Goal: Information Seeking & Learning: Find specific fact

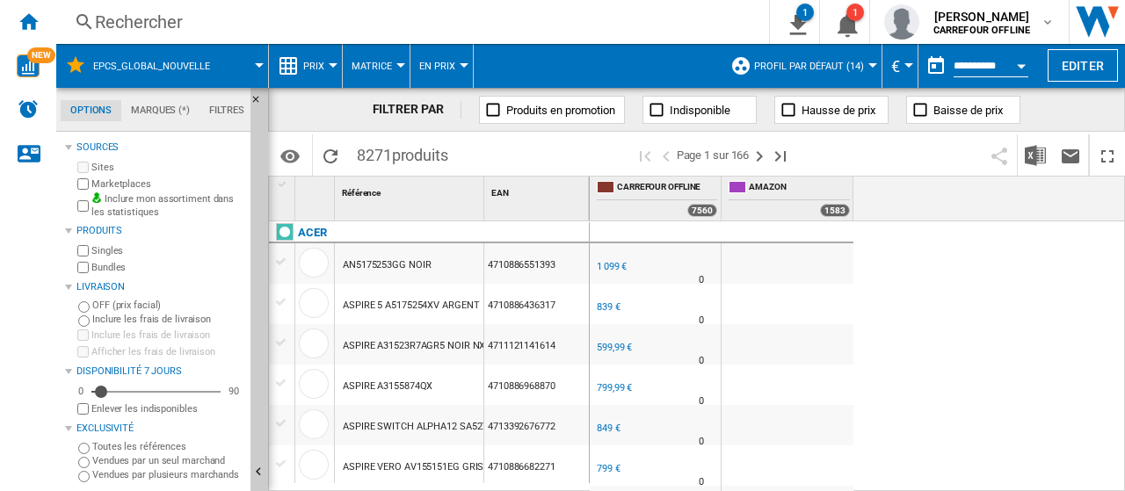
click at [135, 13] on div "Rechercher" at bounding box center [409, 22] width 629 height 25
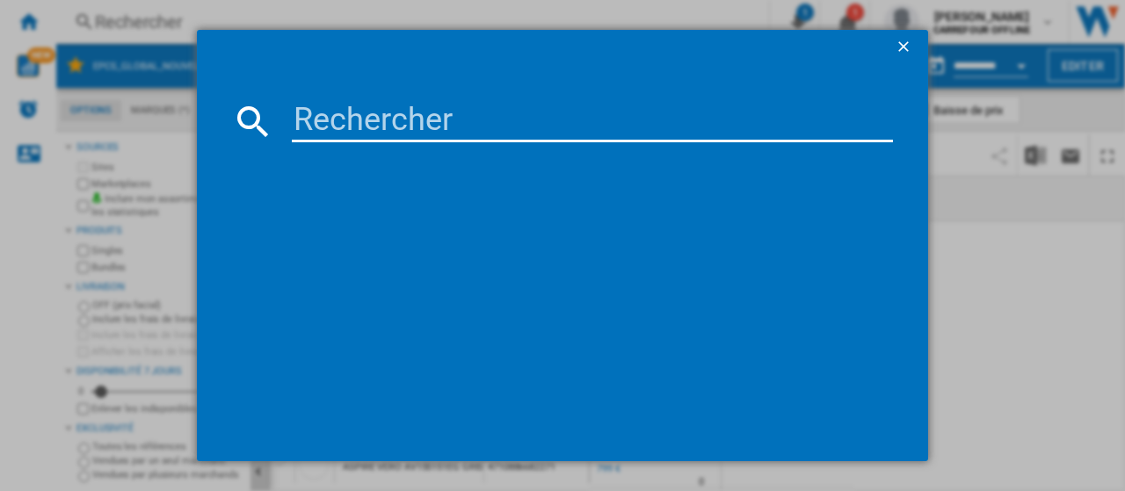
click at [496, 122] on input at bounding box center [592, 121] width 601 height 42
paste input "8004399027039"
type input "8004399027039"
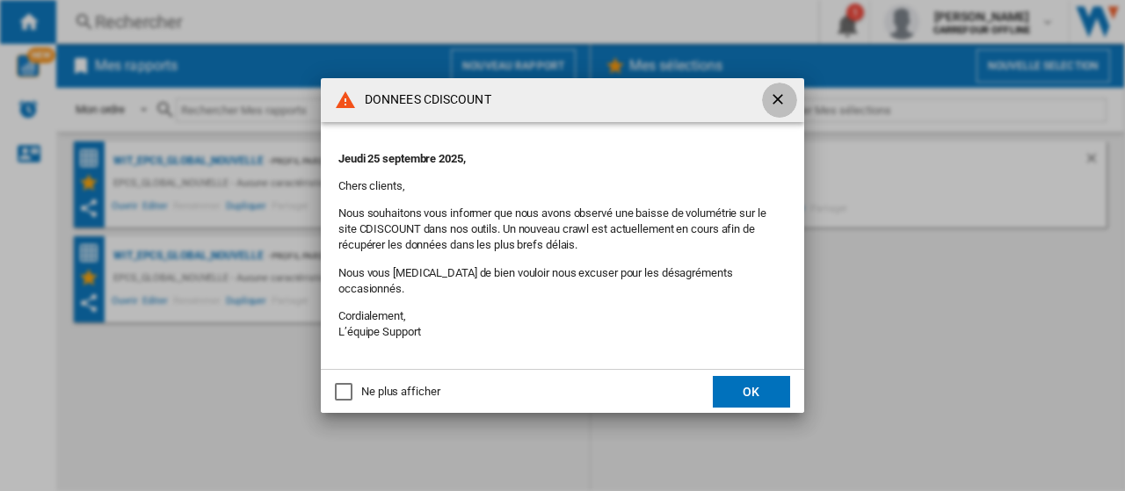
drag, startPoint x: 779, startPoint y: 106, endPoint x: 469, endPoint y: 136, distance: 310.9
click at [779, 106] on ng-md-icon "getI18NText('BUTTONS.CLOSE_DIALOG')" at bounding box center [779, 101] width 21 height 21
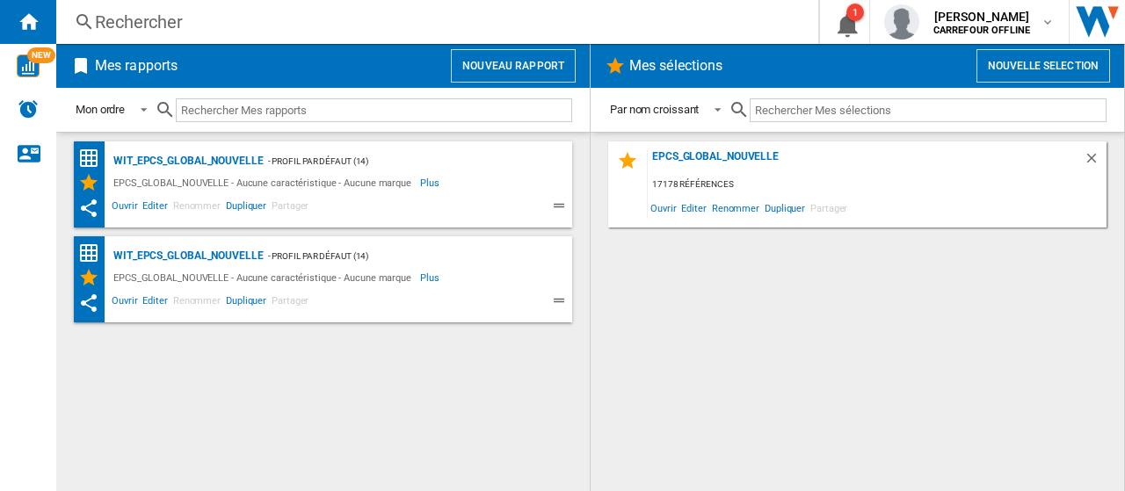
click at [179, 20] on div "Rechercher" at bounding box center [434, 22] width 678 height 25
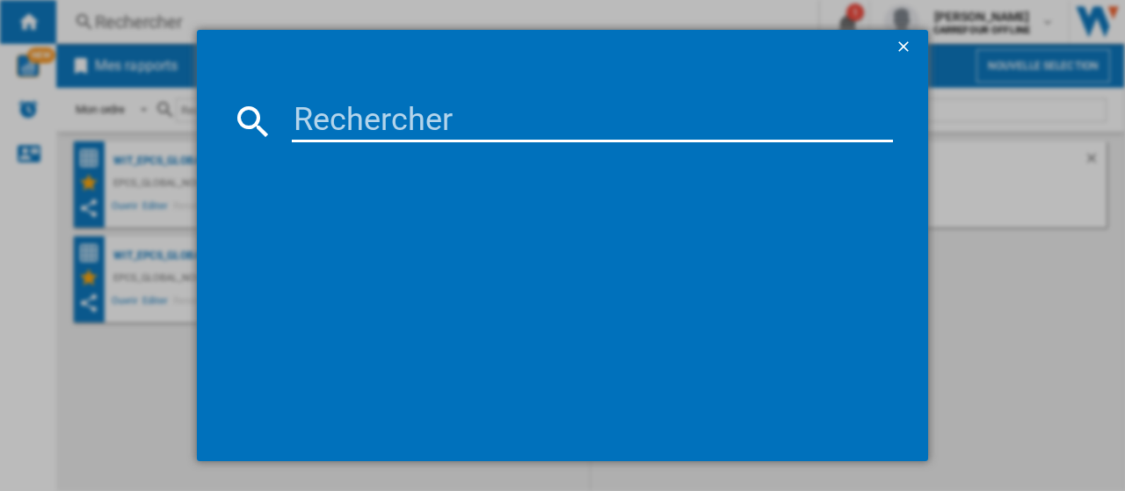
click at [414, 103] on input at bounding box center [592, 121] width 601 height 42
paste input "8004399027039"
type input "8004399027039"
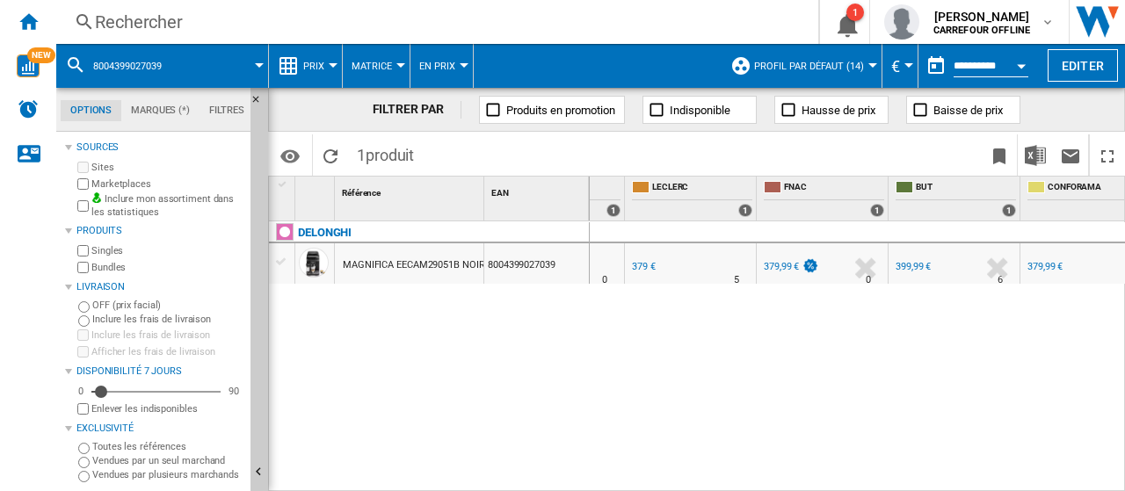
click at [770, 276] on div "-36.7 % 379,99 € % N/A" at bounding box center [799, 279] width 76 height 42
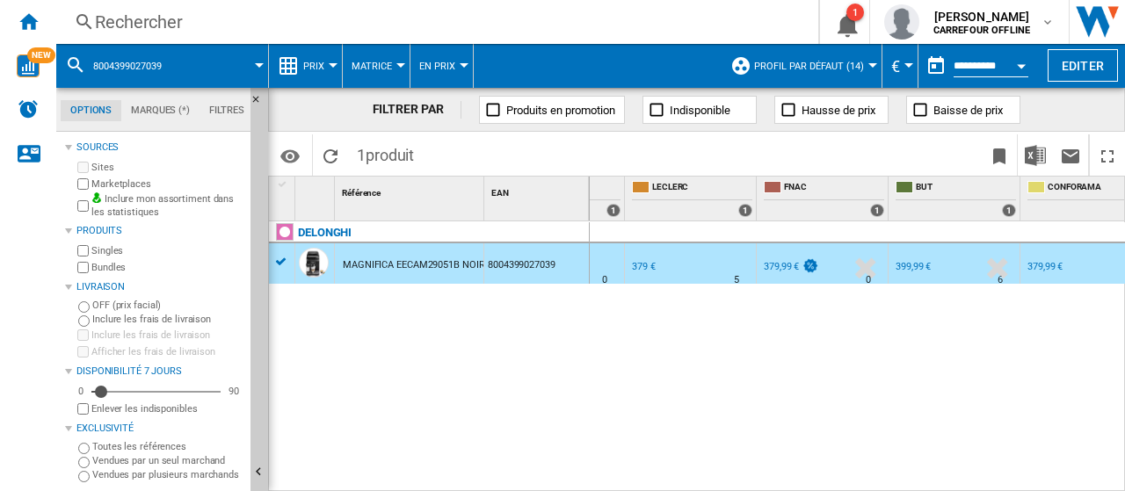
click at [774, 265] on div "379,99 €" at bounding box center [781, 266] width 35 height 11
click at [644, 261] on div "379 €" at bounding box center [644, 266] width 24 height 11
click at [782, 266] on div "379,99 €" at bounding box center [781, 266] width 35 height 11
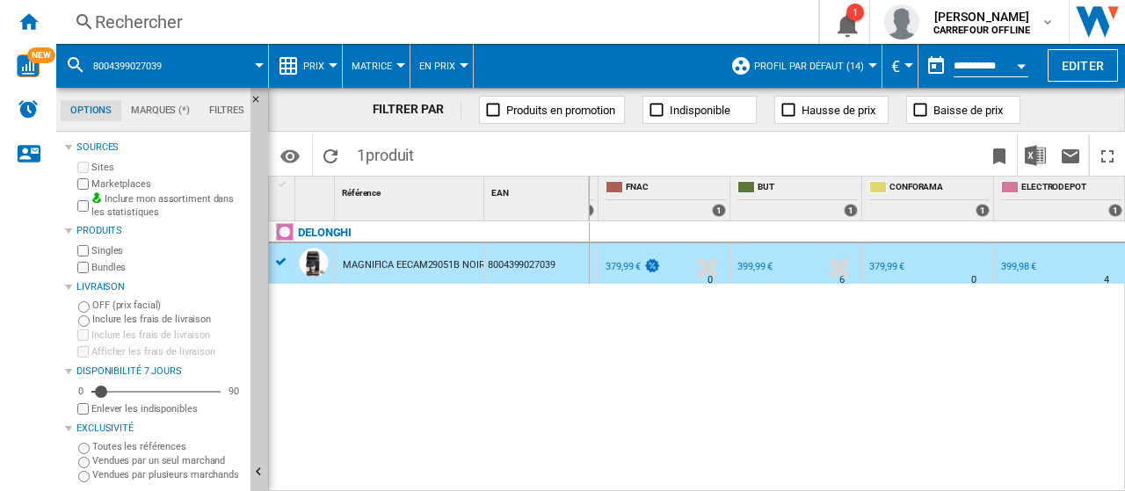
click at [864, 262] on div "FR CONFORAMA -36.7 % 379,99 € % N/A 0 FR CONFORAMA" at bounding box center [928, 264] width 131 height 40
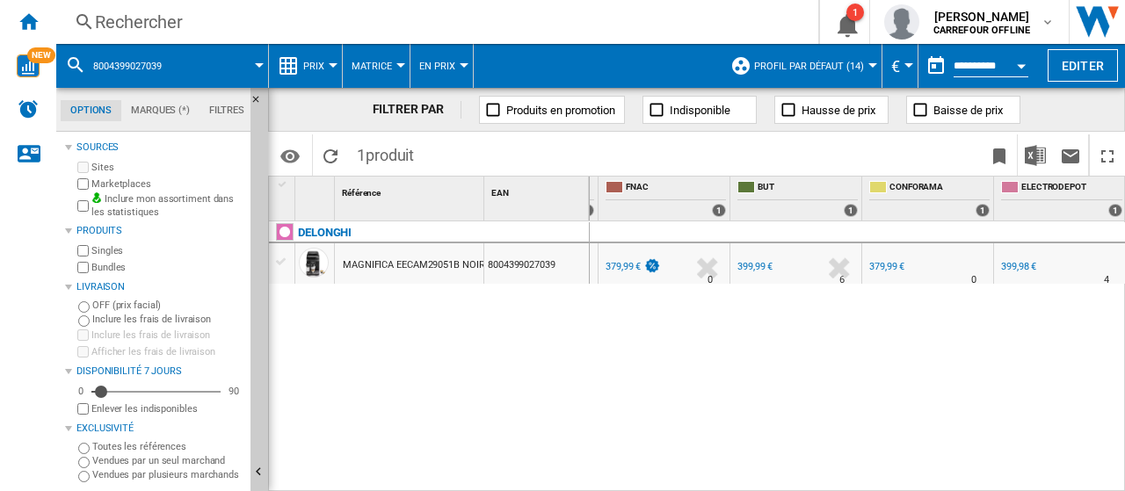
click at [879, 263] on div "379,99 €" at bounding box center [887, 266] width 35 height 11
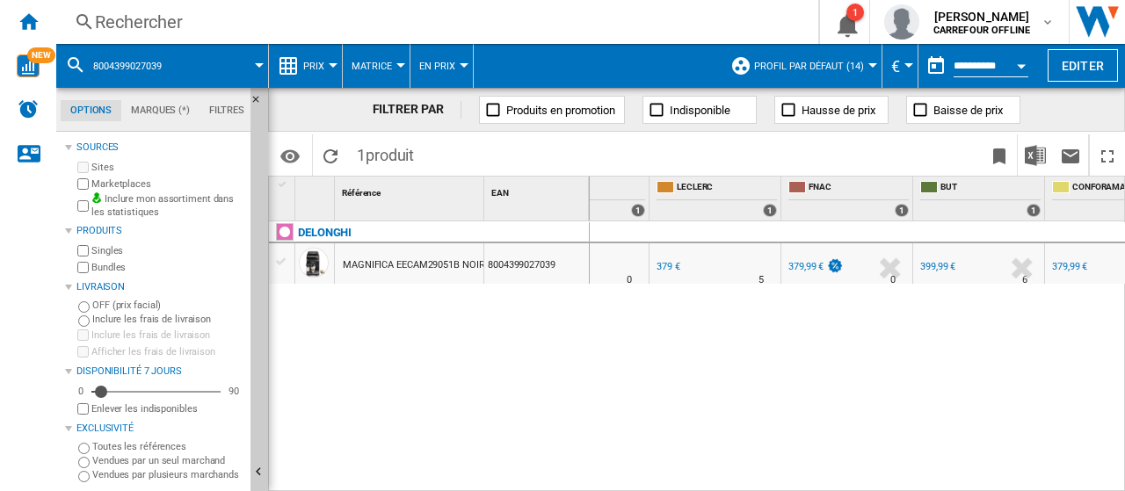
click at [666, 261] on div "379 €" at bounding box center [669, 266] width 24 height 11
click at [271, 21] on div "Rechercher" at bounding box center [434, 22] width 678 height 25
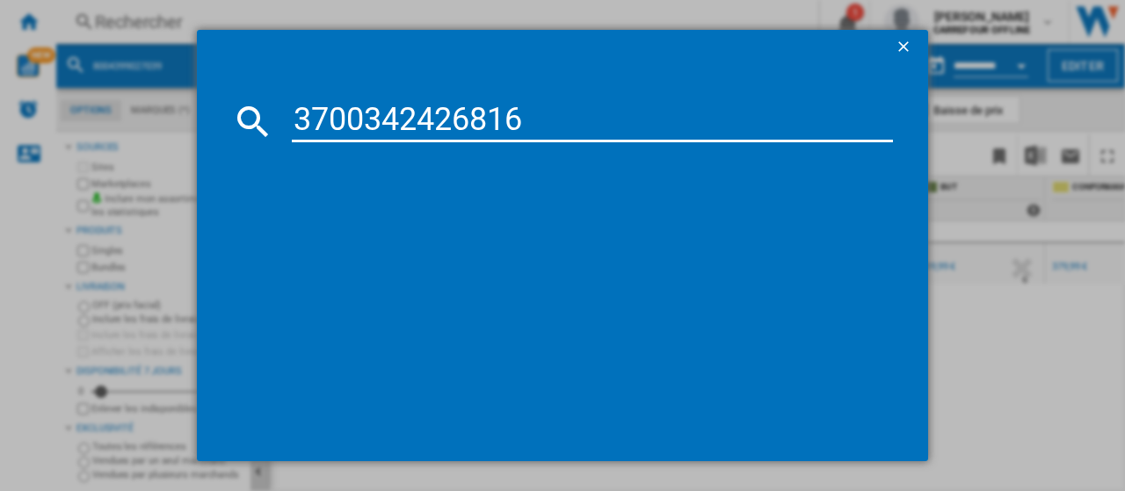
type input "3700342426816"
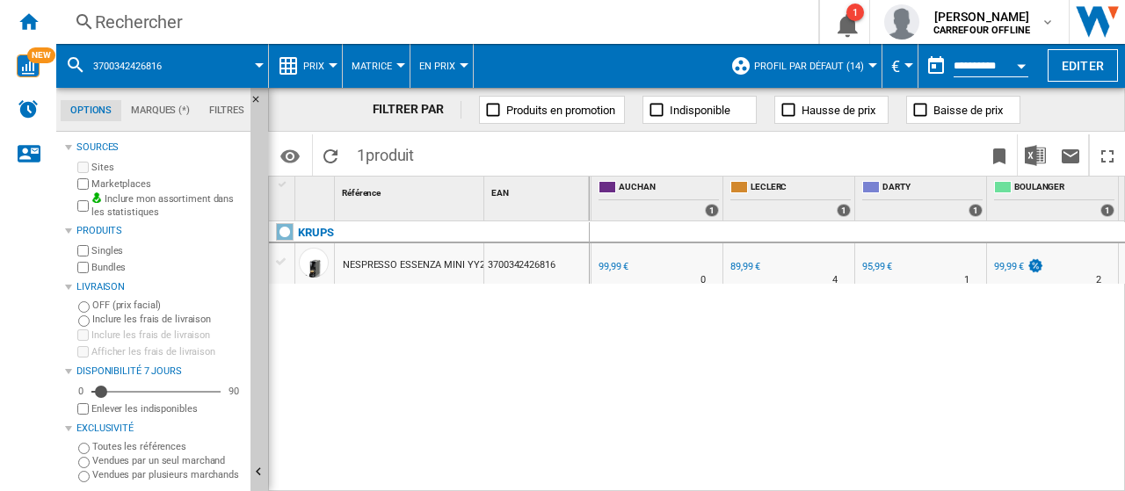
scroll to position [0, 387]
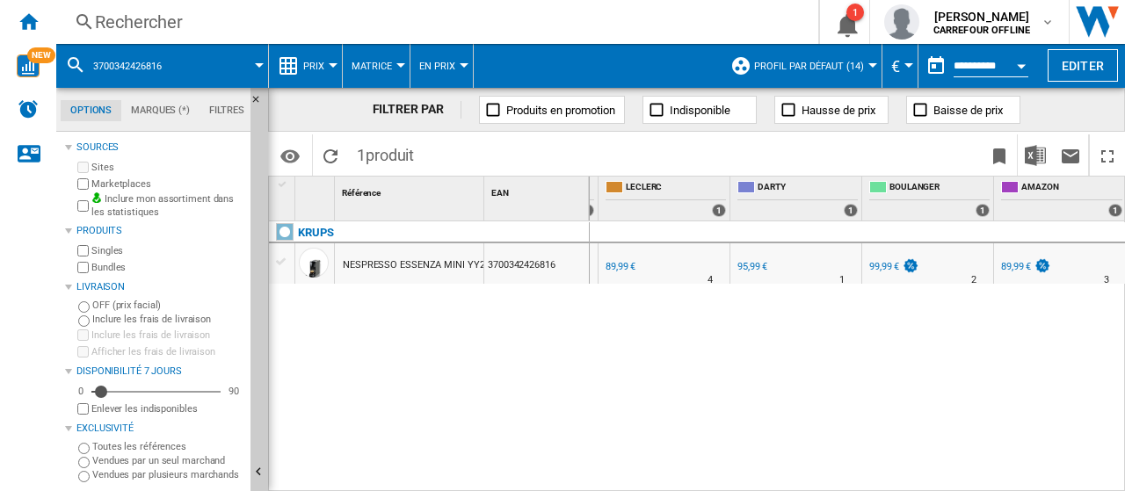
click at [1013, 266] on div "89,99 €" at bounding box center [1016, 266] width 30 height 11
click at [293, 32] on div "Rechercher" at bounding box center [434, 22] width 678 height 25
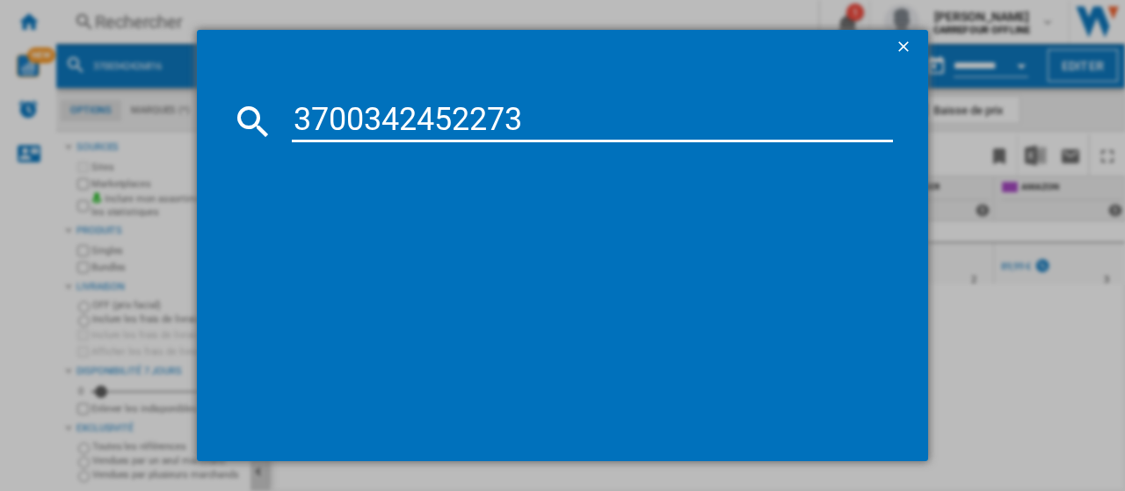
type input "3700342452273"
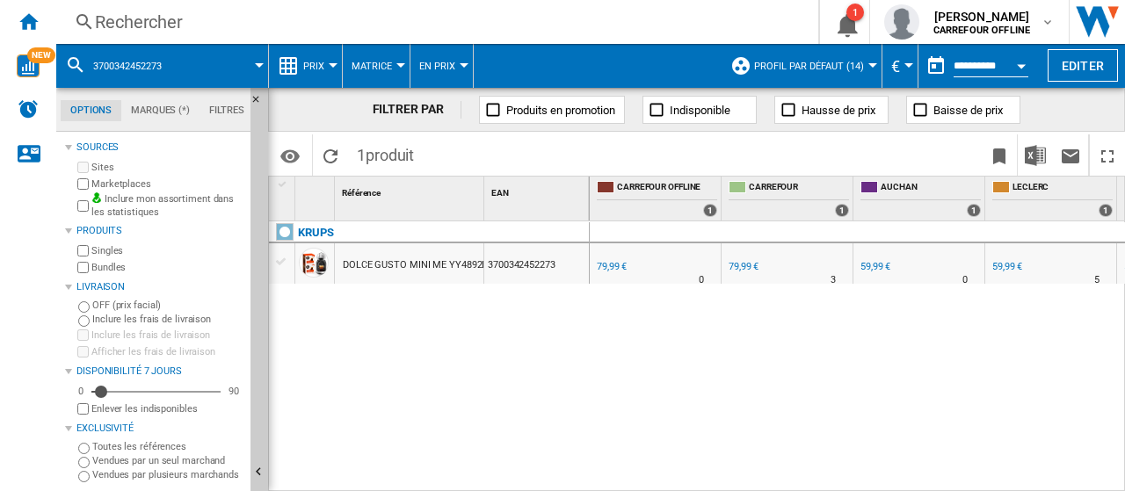
click at [255, 21] on div "Rechercher" at bounding box center [434, 22] width 678 height 25
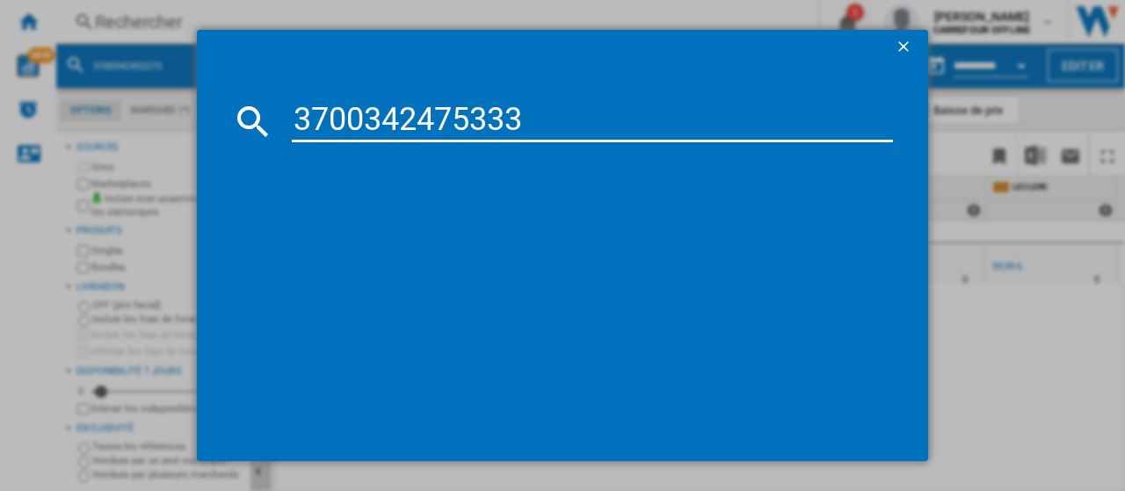
type input "3700342475333"
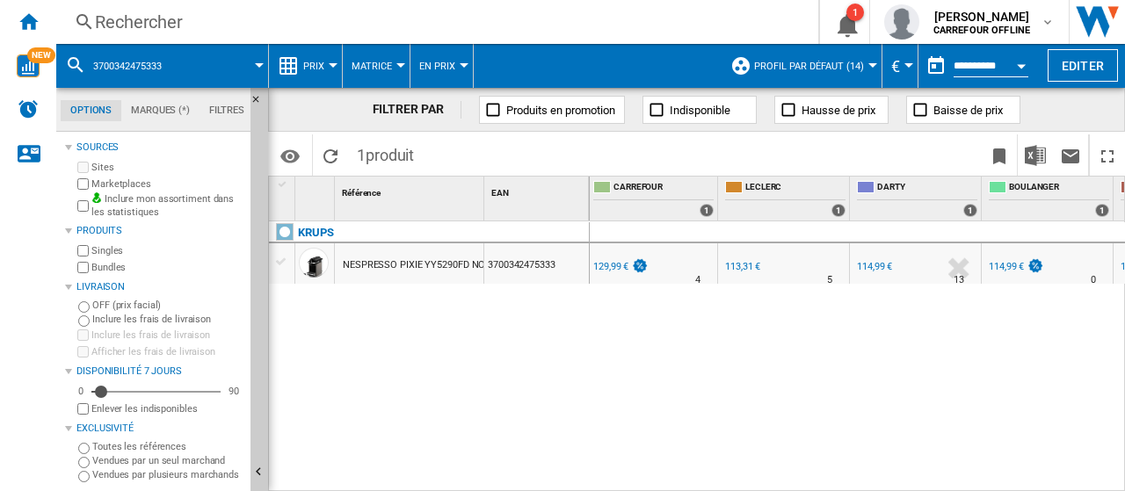
scroll to position [0, 139]
click at [611, 265] on div "129,99 €" at bounding box center [607, 266] width 35 height 11
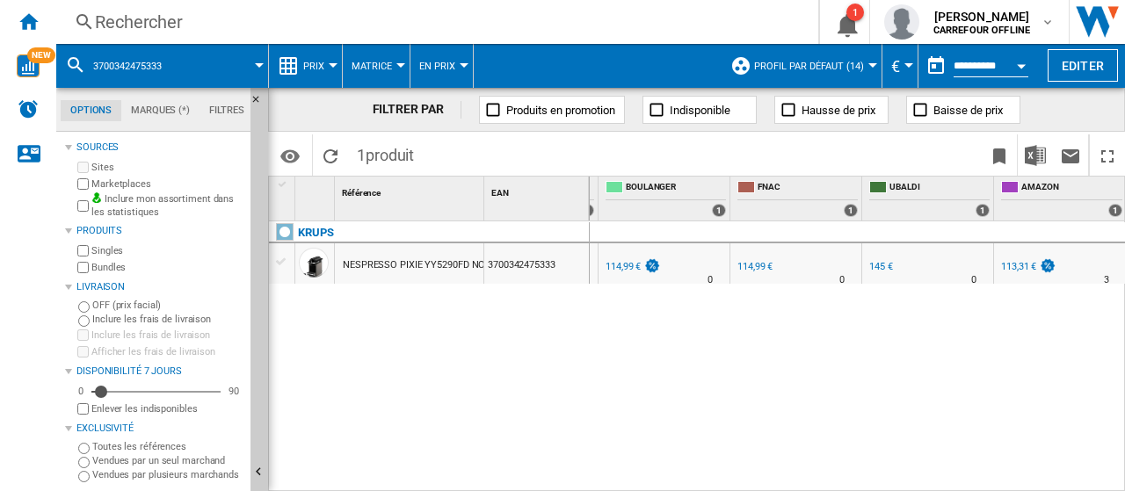
click at [751, 272] on div "114,99 €" at bounding box center [755, 266] width 35 height 11
click at [285, 32] on div "Rechercher" at bounding box center [434, 22] width 678 height 25
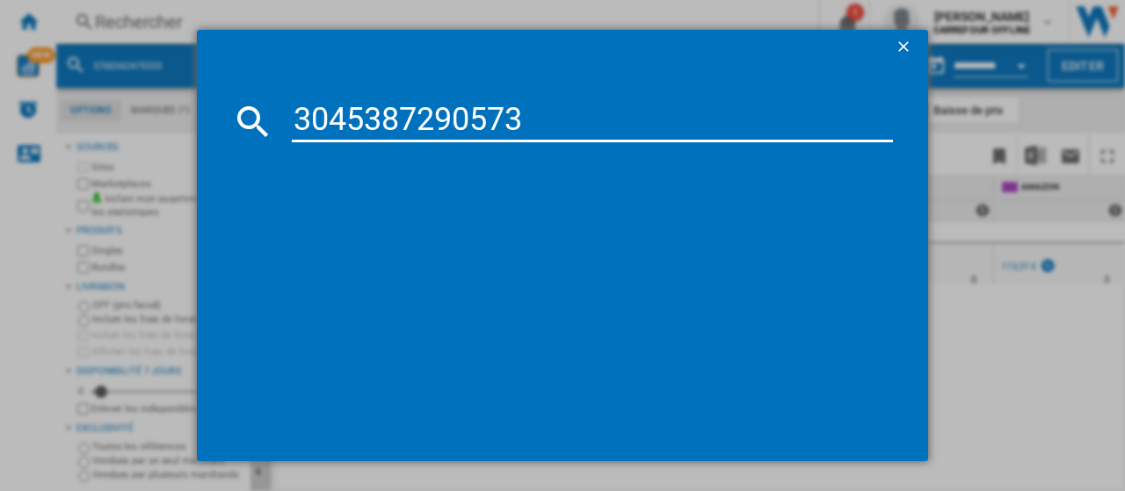
type input "3045387290573"
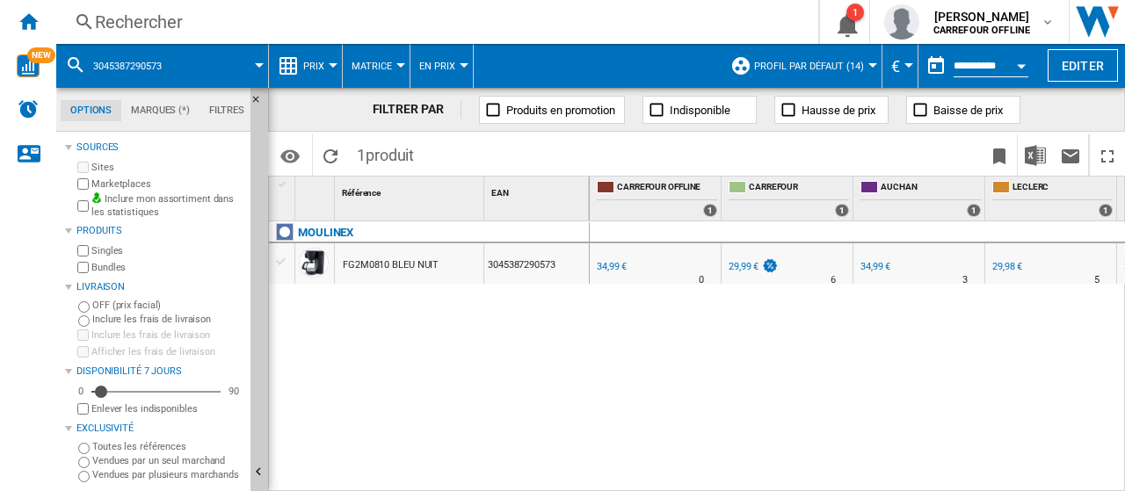
click at [304, 23] on div "Rechercher" at bounding box center [434, 22] width 678 height 25
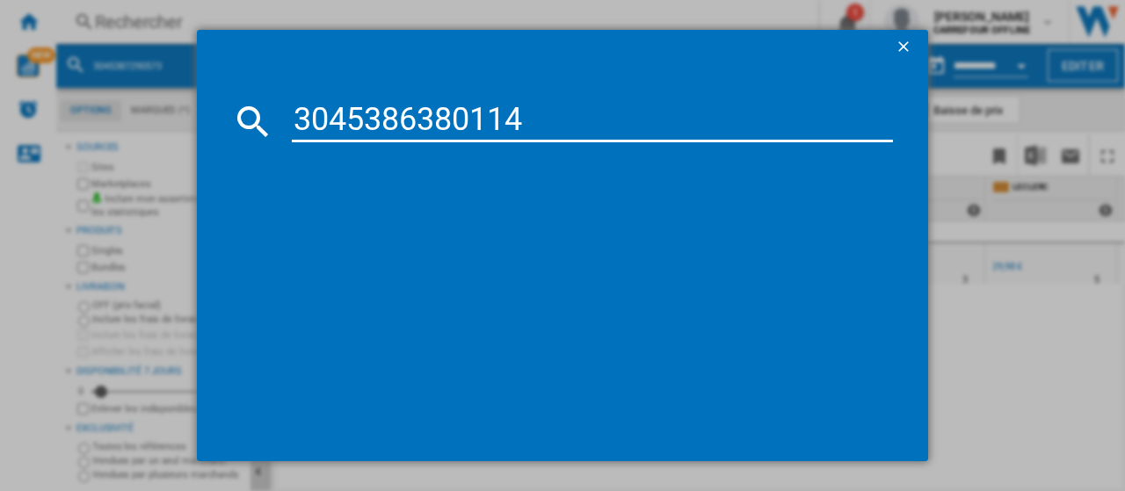
type input "3045386380114"
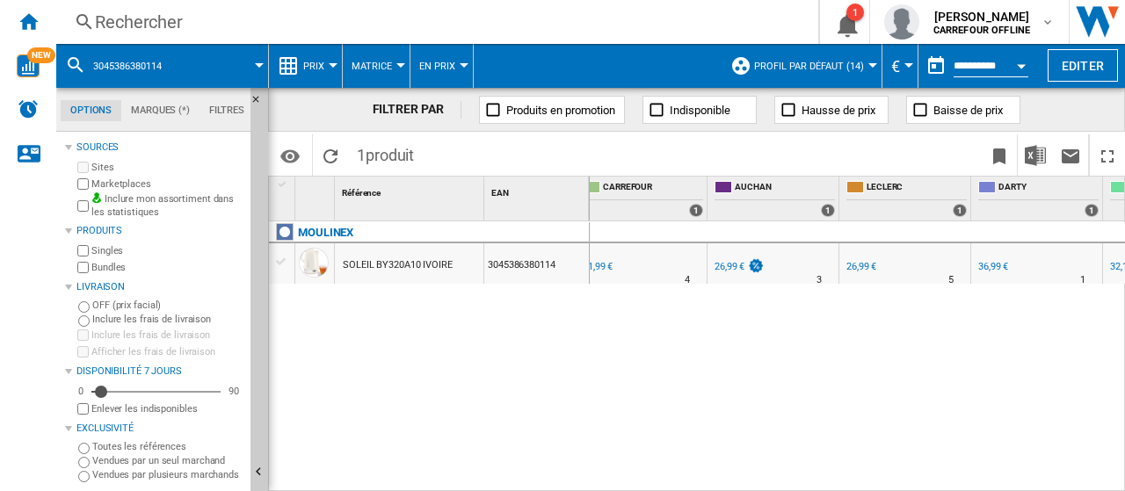
scroll to position [0, 145]
click at [210, 24] on div "Rechercher" at bounding box center [434, 22] width 678 height 25
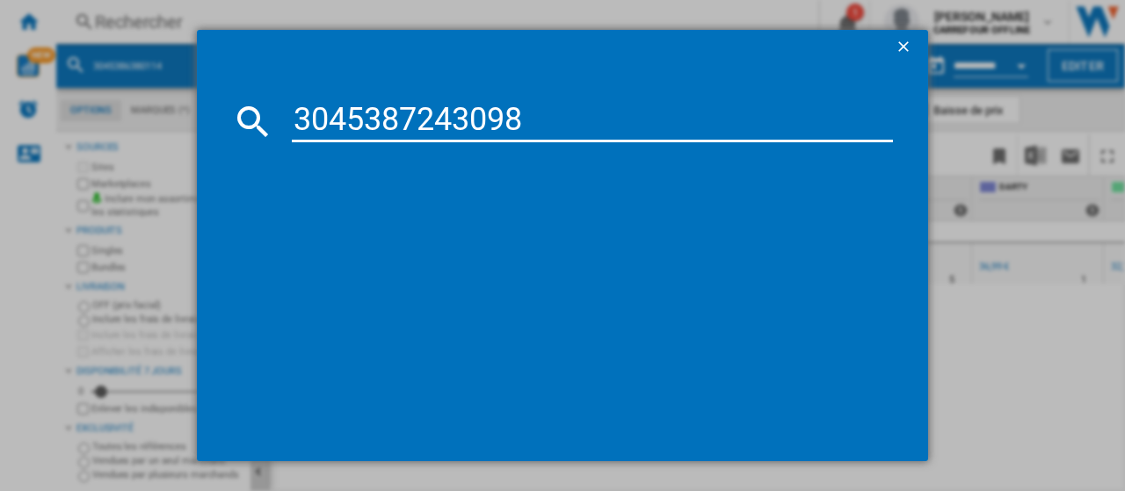
type input "3045387243098"
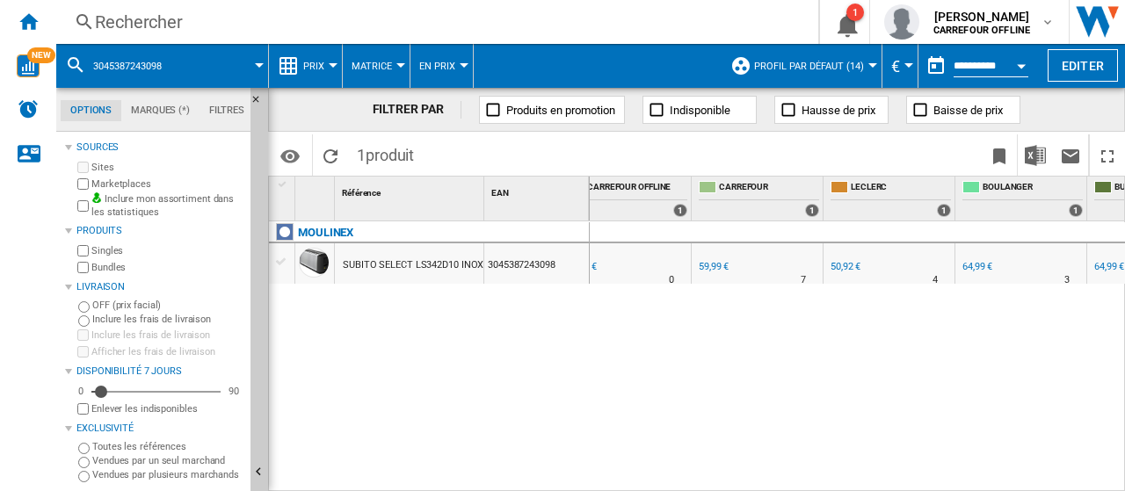
scroll to position [0, 28]
click at [239, 15] on div "Rechercher" at bounding box center [434, 22] width 678 height 25
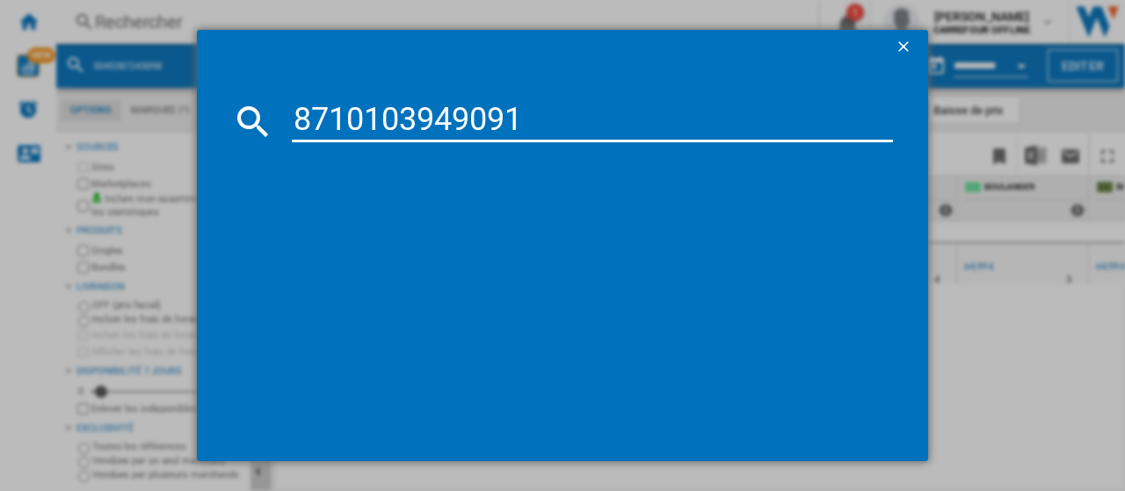
type input "8710103949091"
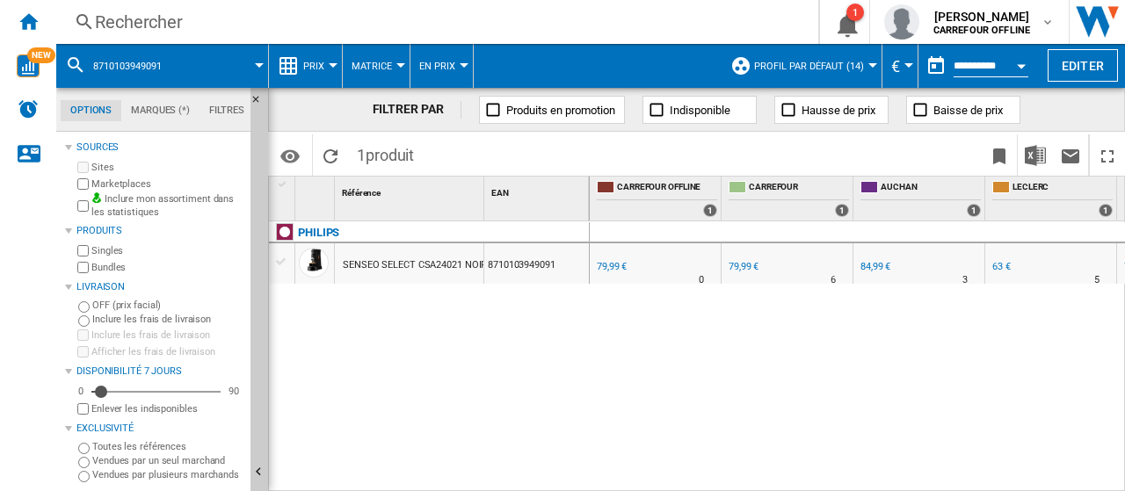
click at [250, 13] on div "Rechercher" at bounding box center [434, 22] width 678 height 25
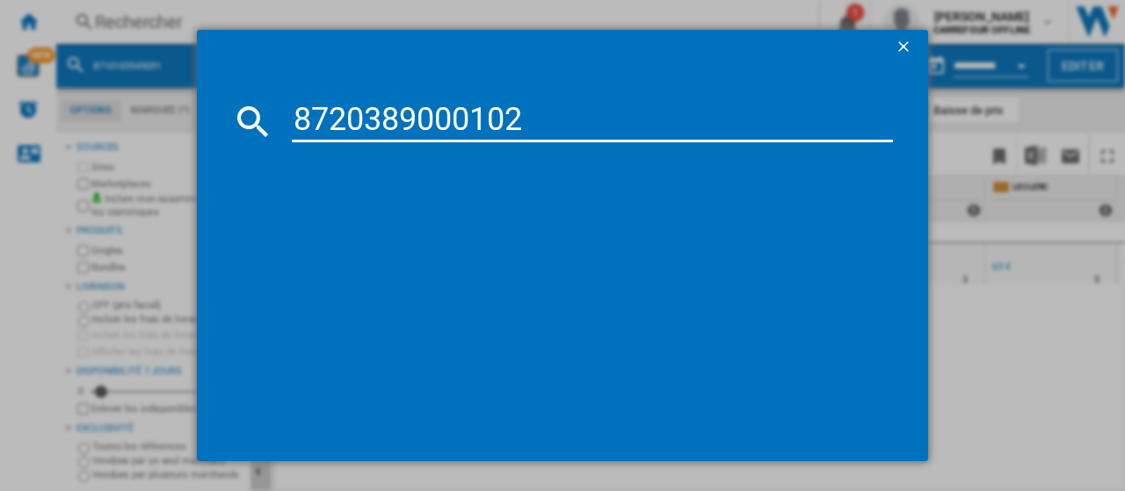
type input "8720389000102"
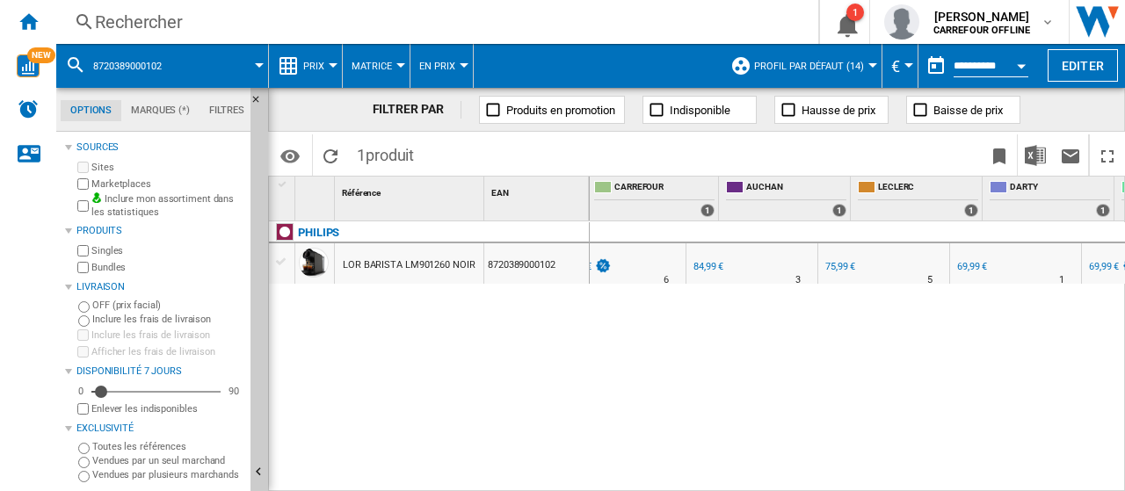
scroll to position [0, 167]
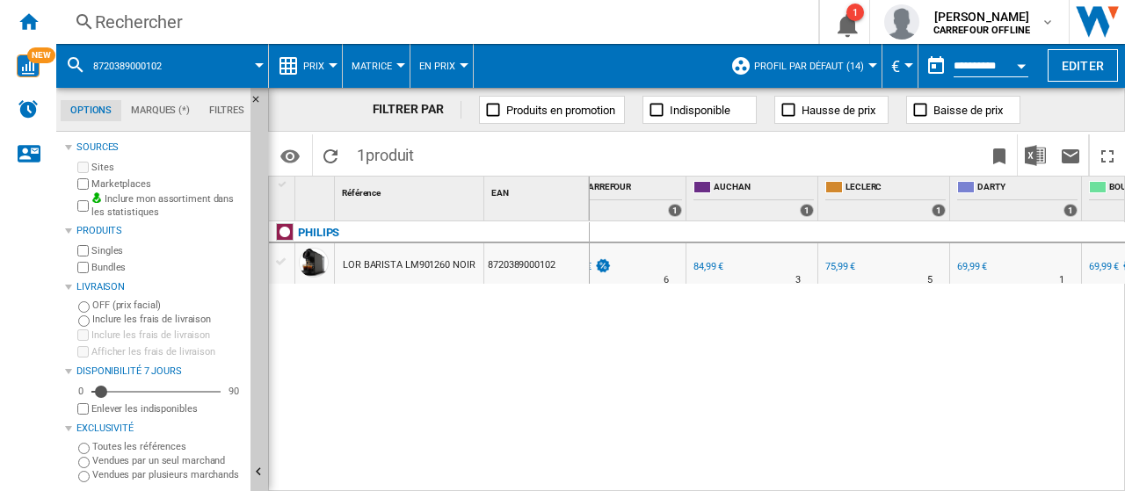
click at [247, 17] on div "Rechercher" at bounding box center [434, 22] width 678 height 25
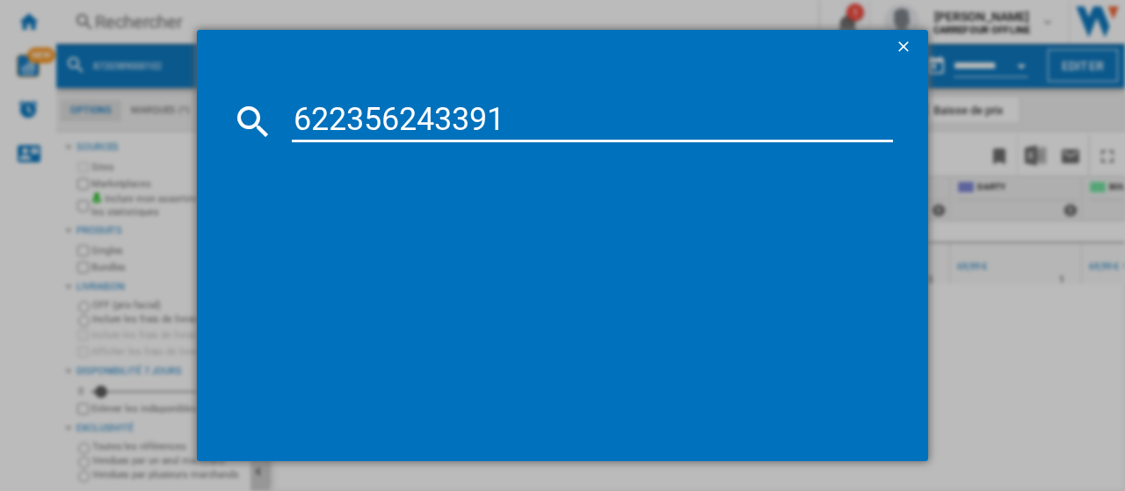
type input "622356243391"
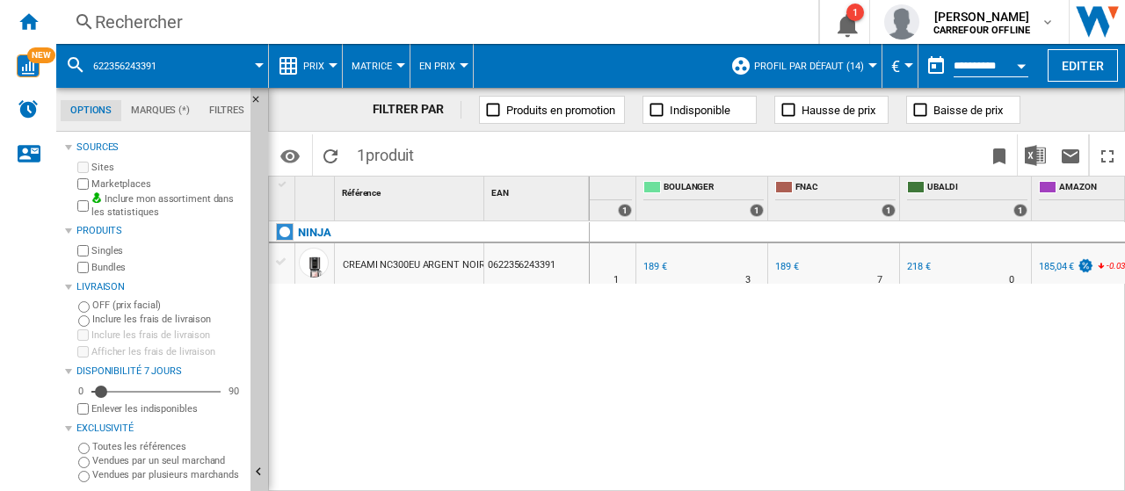
scroll to position [0, 656]
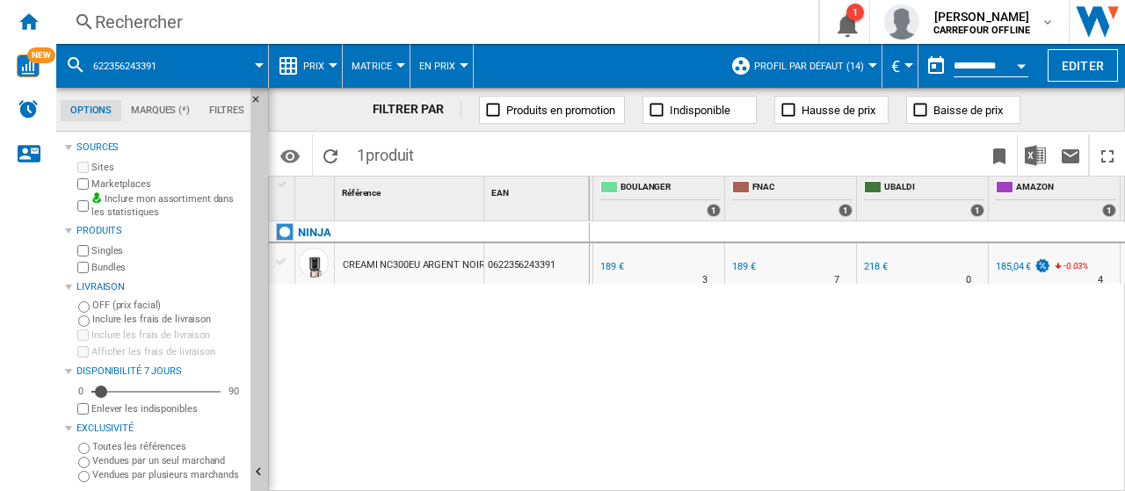
click at [332, 15] on div "Rechercher" at bounding box center [434, 22] width 678 height 25
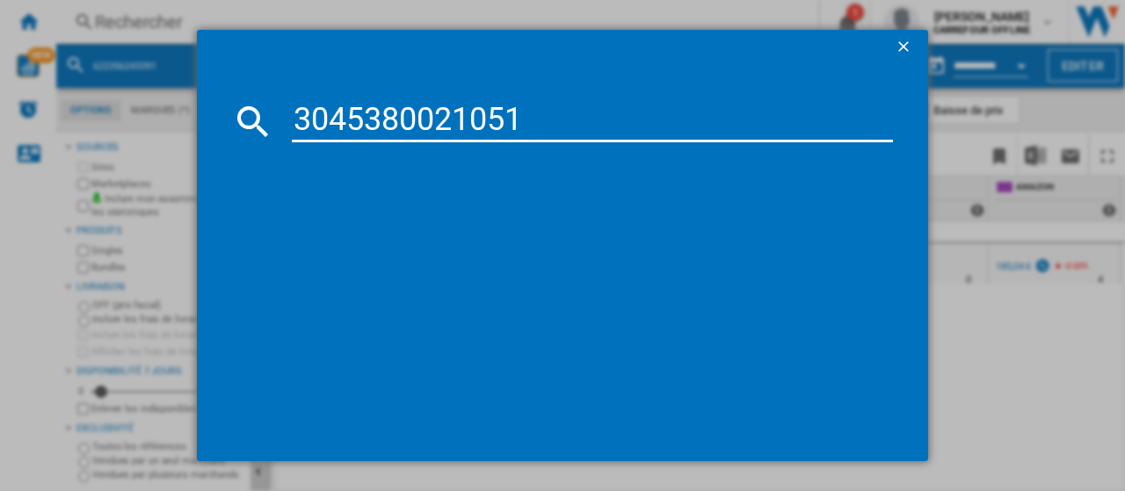
type input "3045380021051"
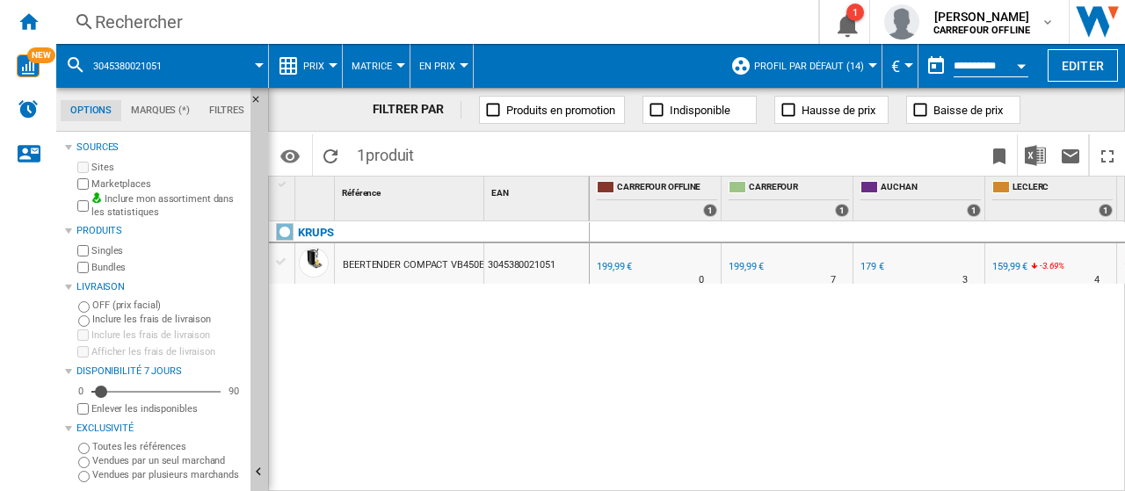
click at [1008, 268] on div "159,99 €" at bounding box center [1010, 266] width 35 height 11
click at [303, 20] on div "Rechercher" at bounding box center [434, 22] width 678 height 25
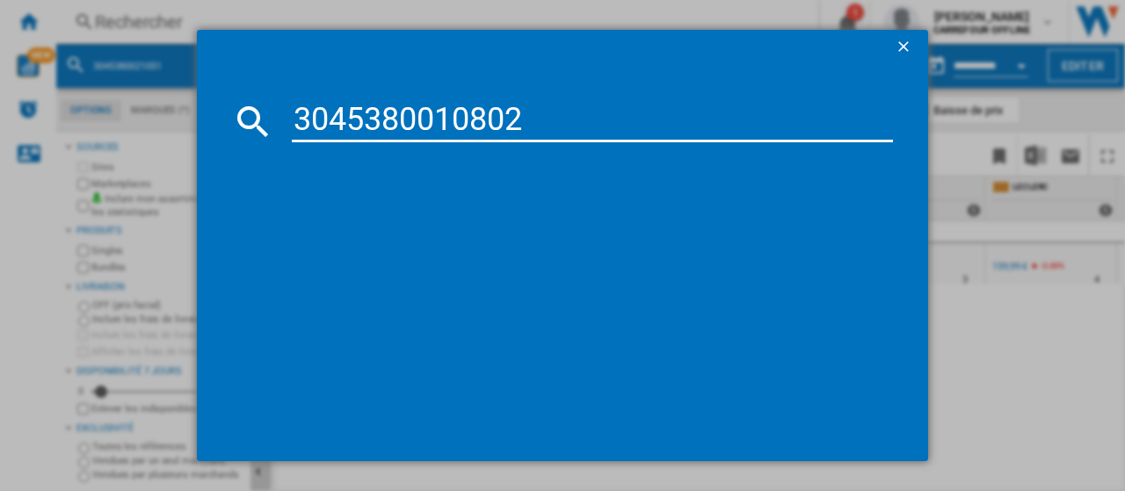
type input "3045380010802"
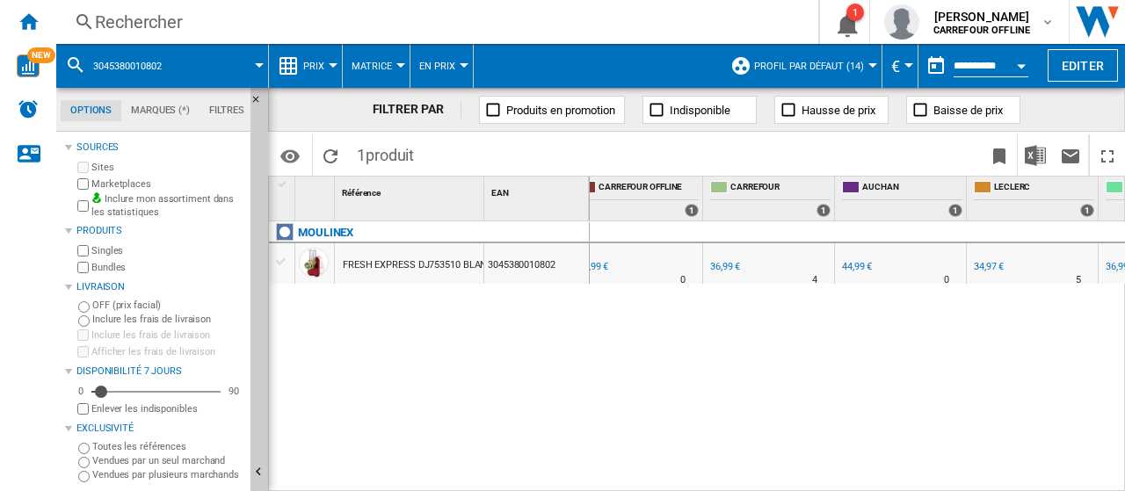
scroll to position [0, 68]
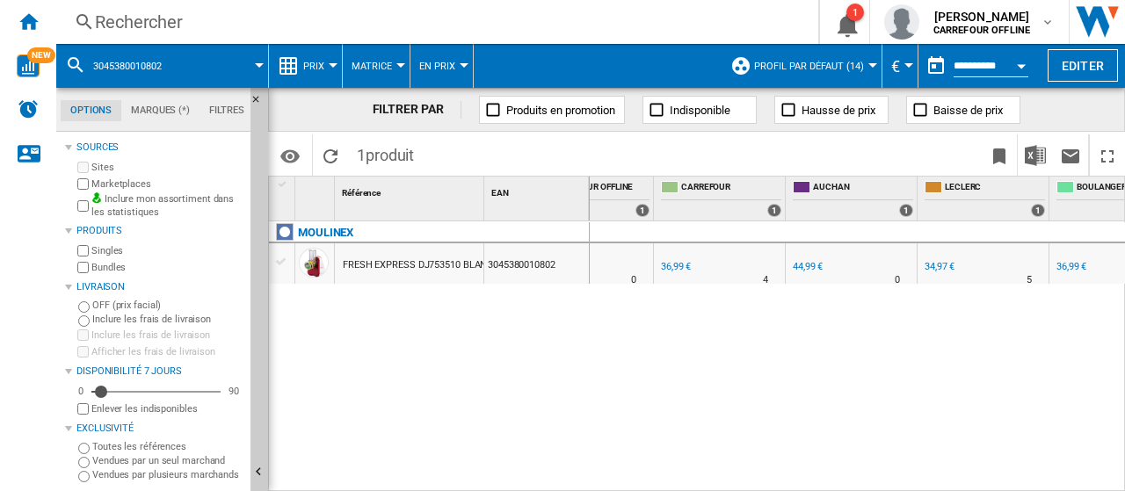
click at [301, 12] on div "Rechercher" at bounding box center [434, 22] width 678 height 25
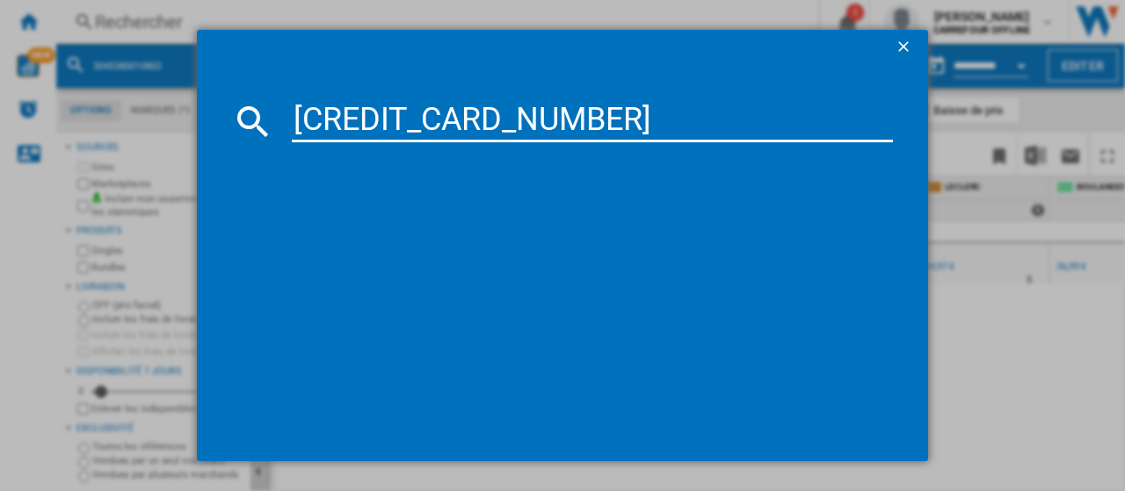
type input "5011423003542"
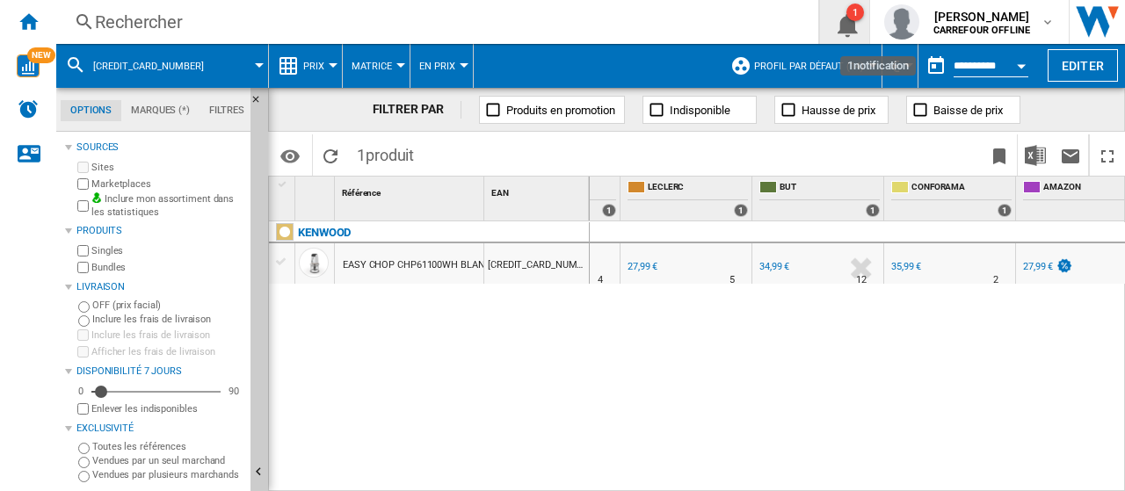
scroll to position [0, 229]
